Goal: Check status

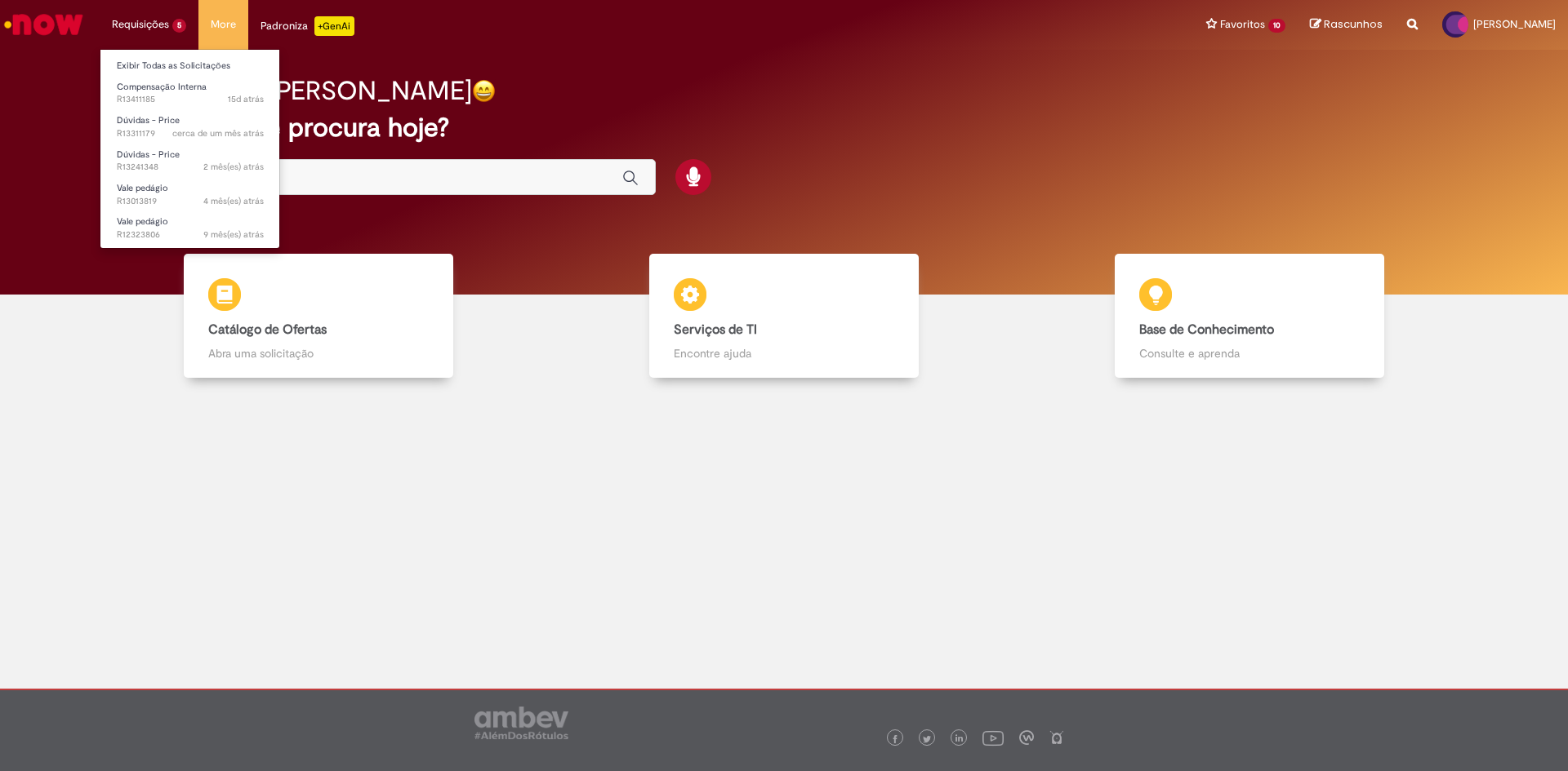
click at [165, 21] on li "Requisições 5 Exibir Todas as Solicitações Compensação Interna 15d atrás 15 dia…" at bounding box center [149, 24] width 99 height 49
click at [162, 126] on span "Dúvidas - Price" at bounding box center [148, 120] width 63 height 12
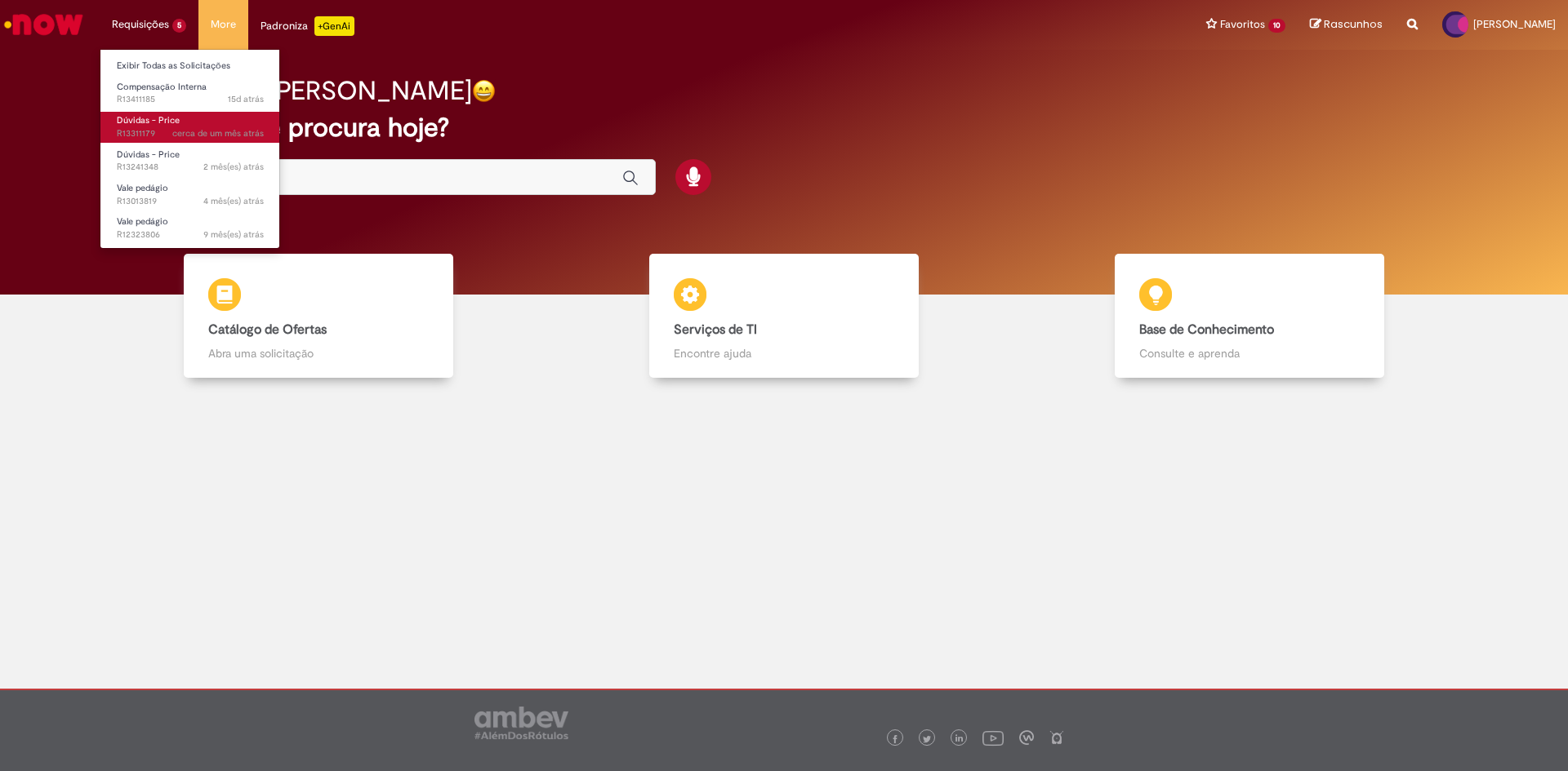
click at [162, 126] on span "Dúvidas - Price" at bounding box center [148, 120] width 63 height 12
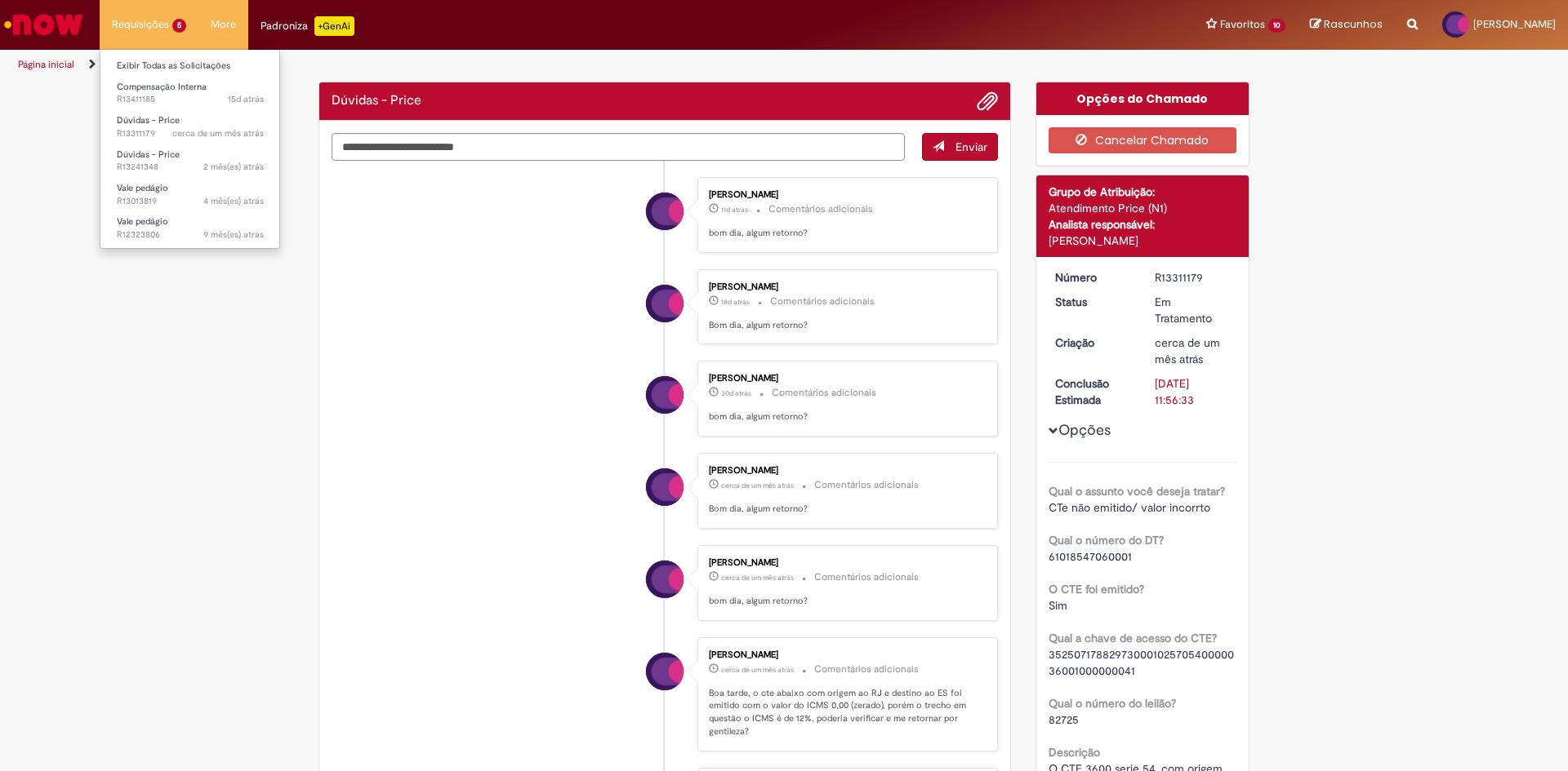
click at [177, 26] on li "Requisições 5 Exibir Todas as Solicitações Compensação Interna 15d atrás 15 dia…" at bounding box center [149, 24] width 99 height 49
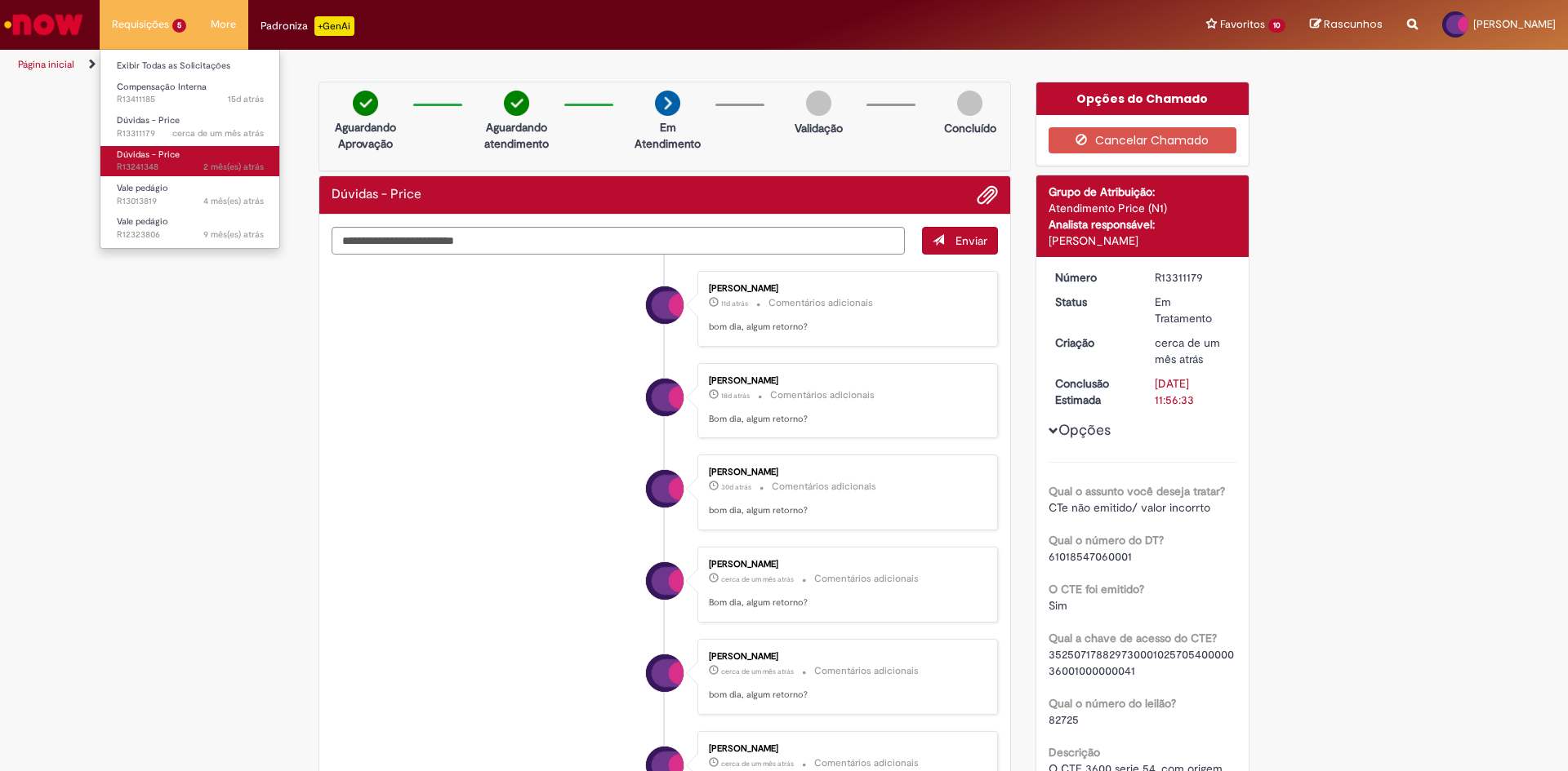
click at [163, 161] on link "Dúvidas - Price 2 mês(es) atrás 2 meses atrás R13241348" at bounding box center [190, 161] width 180 height 30
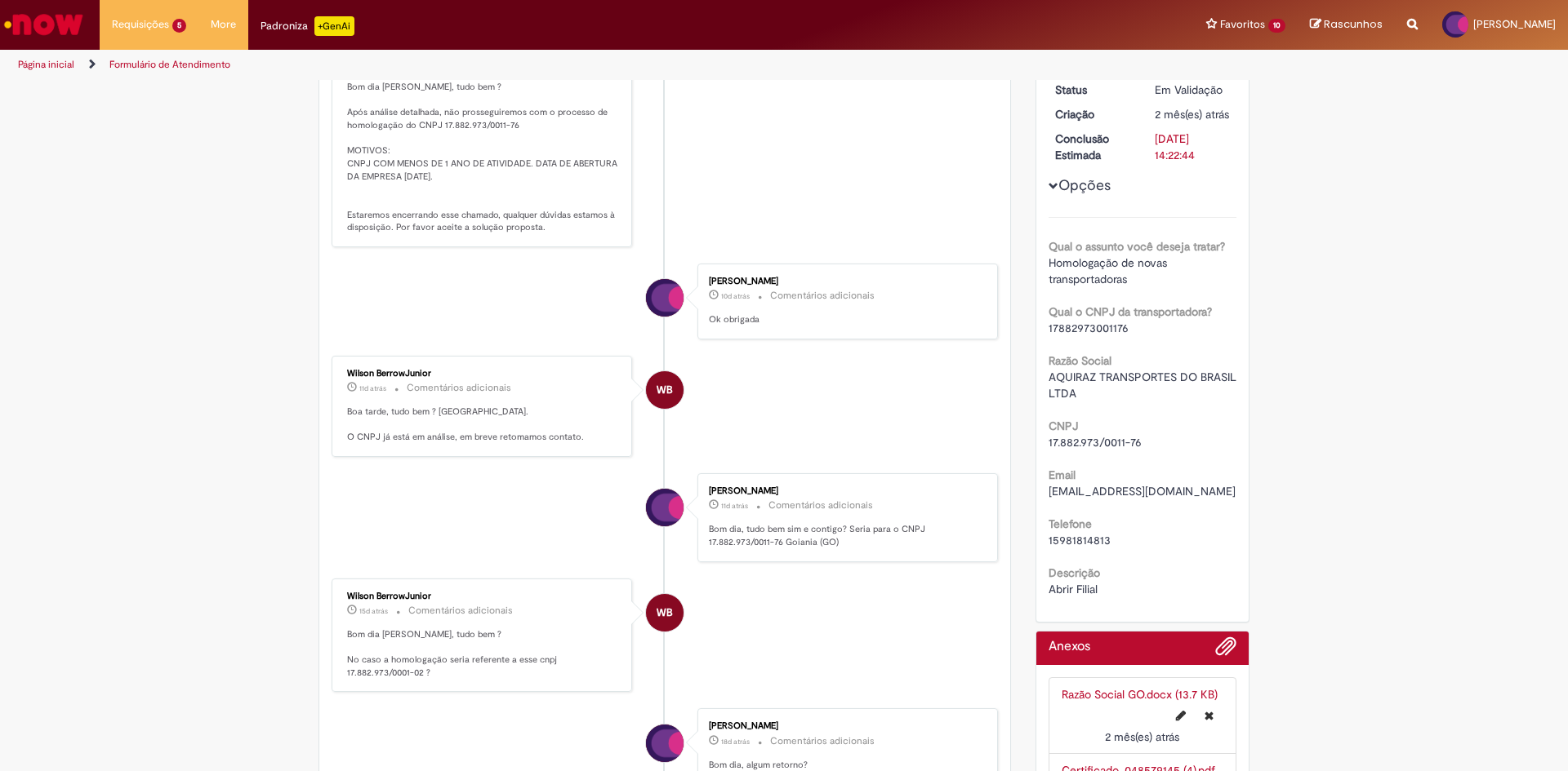
scroll to position [163, 0]
